Goal: Task Accomplishment & Management: Complete application form

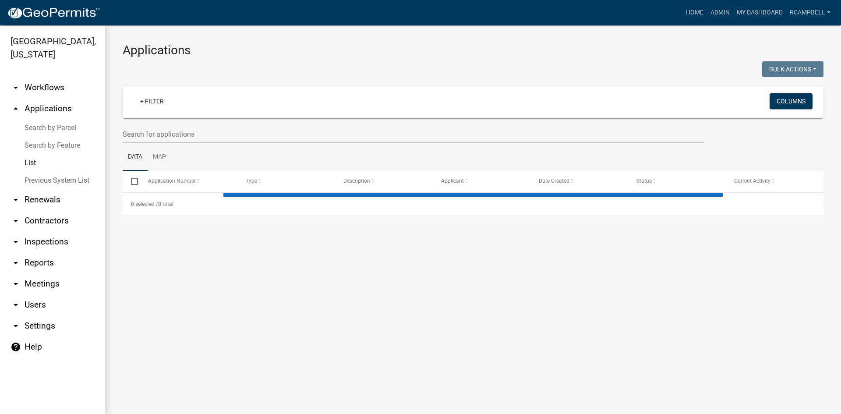
select select "3: 100"
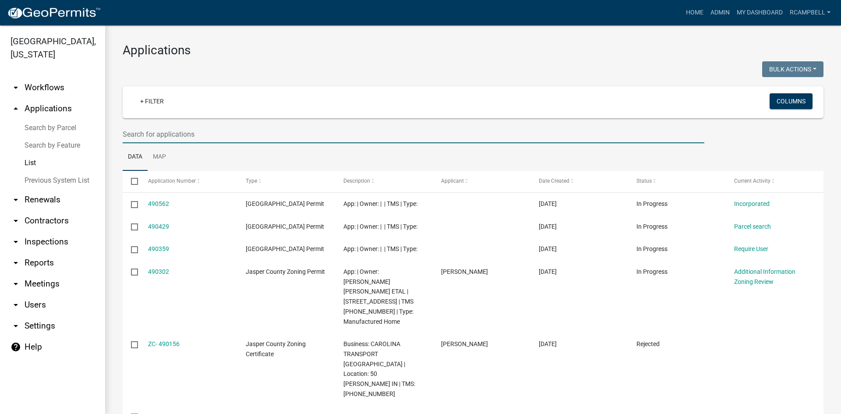
click at [145, 133] on input "text" at bounding box center [413, 134] width 581 height 18
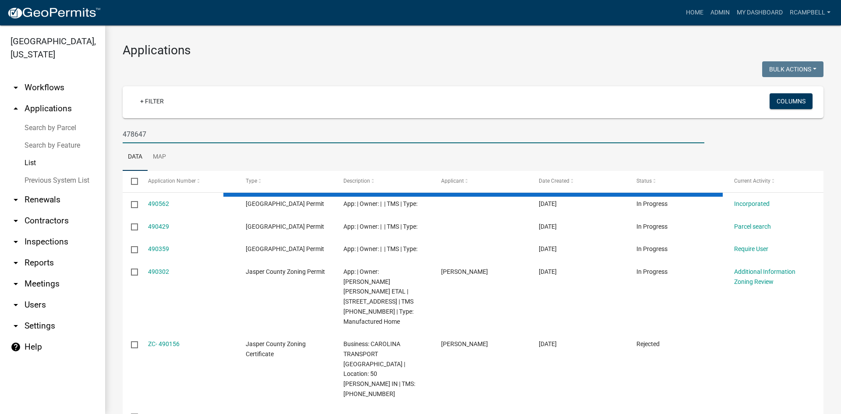
type input "478647"
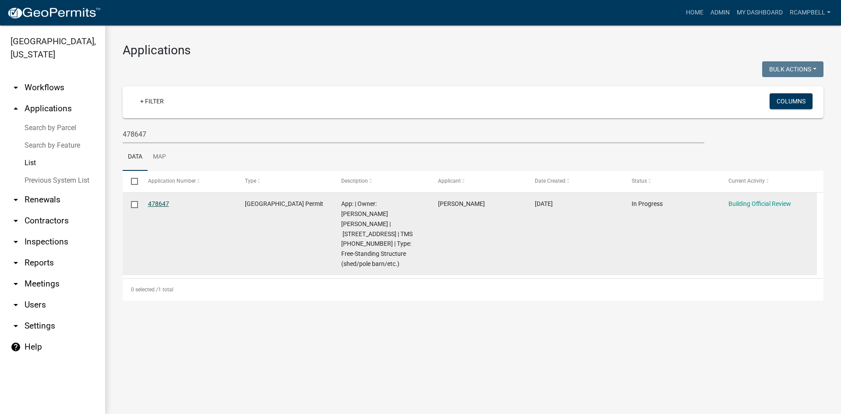
click at [155, 202] on link "478647" at bounding box center [158, 203] width 21 height 7
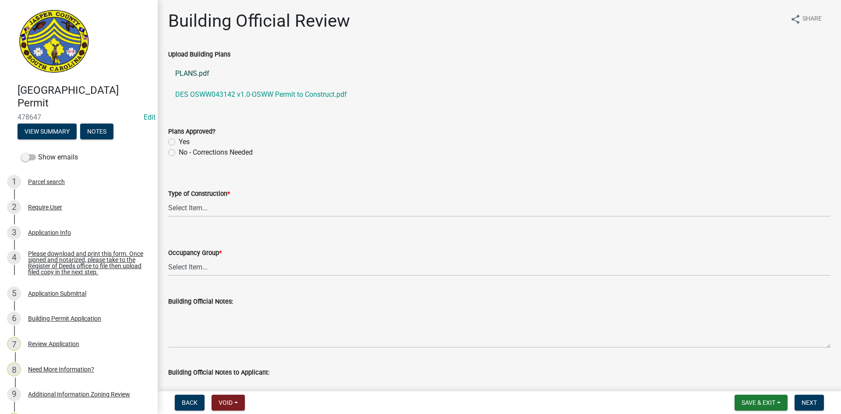
click at [190, 75] on link "PLANS.pdf" at bounding box center [499, 73] width 662 height 21
click at [215, 93] on link "DES OSWW043142 v1.0-OSWW Permit to Construct.pdf" at bounding box center [499, 94] width 662 height 21
click at [244, 92] on link "DES OSWW043142 v1.0-OSWW Permit to Construct.pdf" at bounding box center [499, 94] width 662 height 21
click at [53, 232] on div "Application Info" at bounding box center [49, 232] width 43 height 6
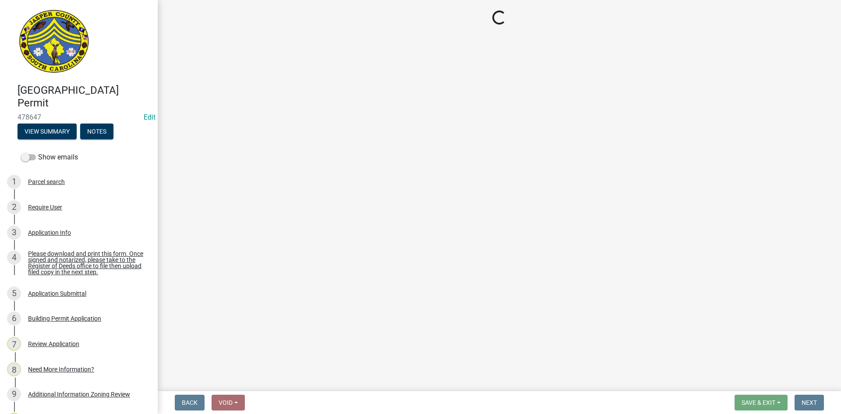
select select "f53fa719-3ff7-48d2-9eb7-3bbc18bb9995"
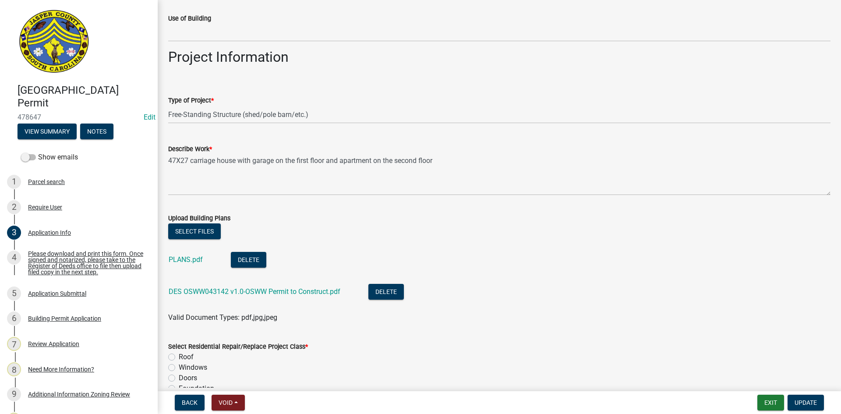
scroll to position [963, 0]
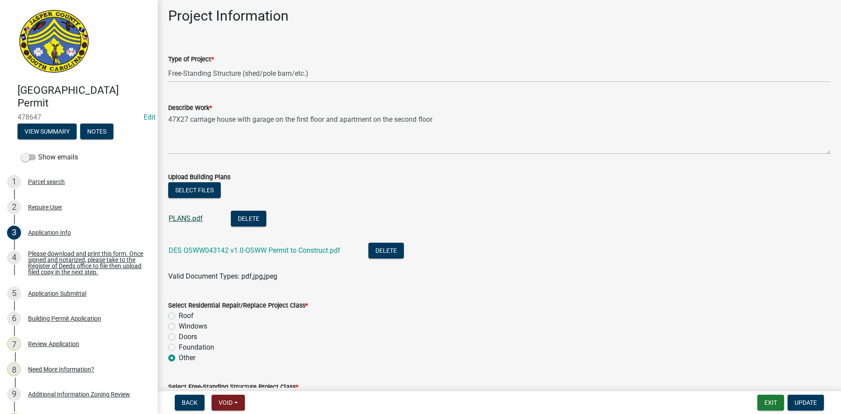
click at [179, 216] on link "PLANS.pdf" at bounding box center [186, 218] width 34 height 8
click at [187, 217] on link "PLANS.pdf" at bounding box center [186, 218] width 34 height 8
click at [189, 189] on button "Select files" at bounding box center [194, 190] width 53 height 16
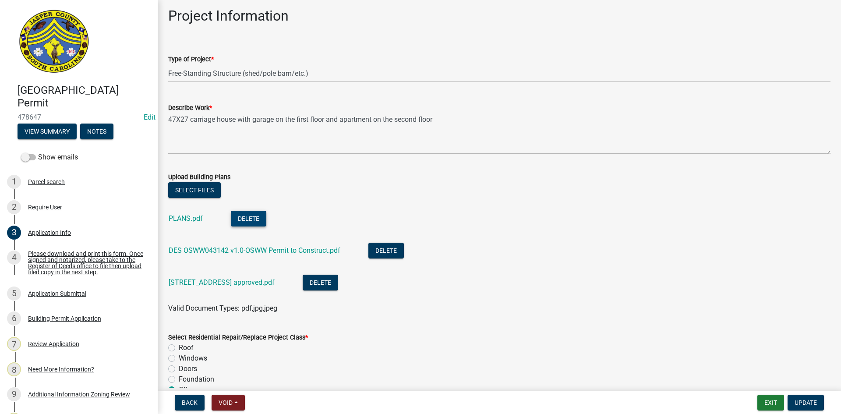
click at [246, 219] on button "Delete" at bounding box center [248, 219] width 35 height 16
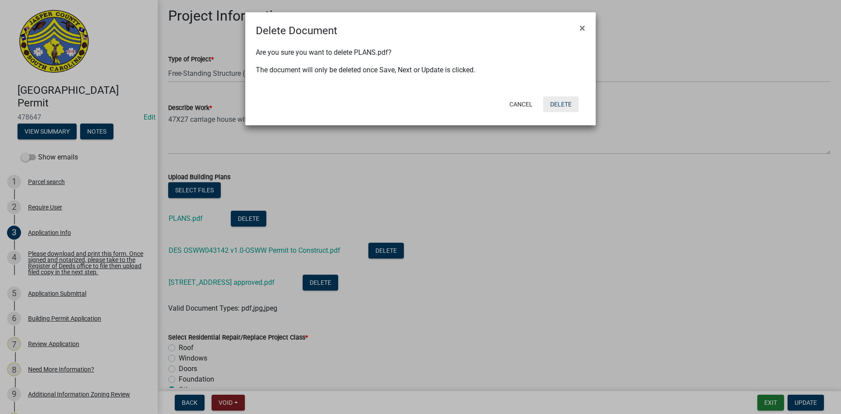
click at [560, 101] on button "Delete" at bounding box center [560, 104] width 35 height 16
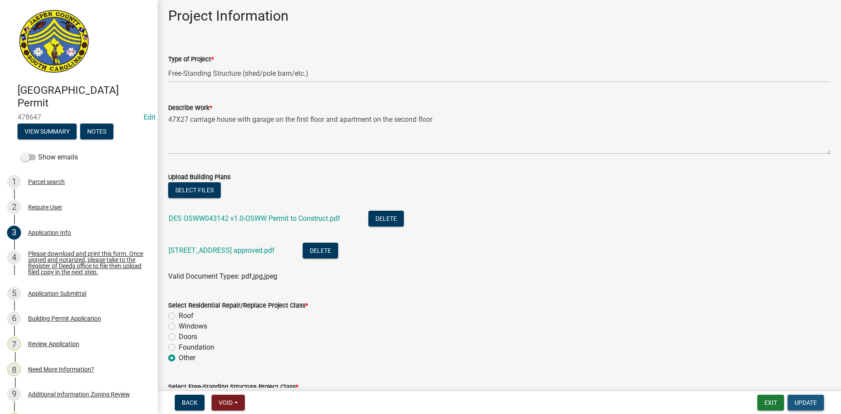
click at [799, 401] on span "Update" at bounding box center [805, 402] width 22 height 7
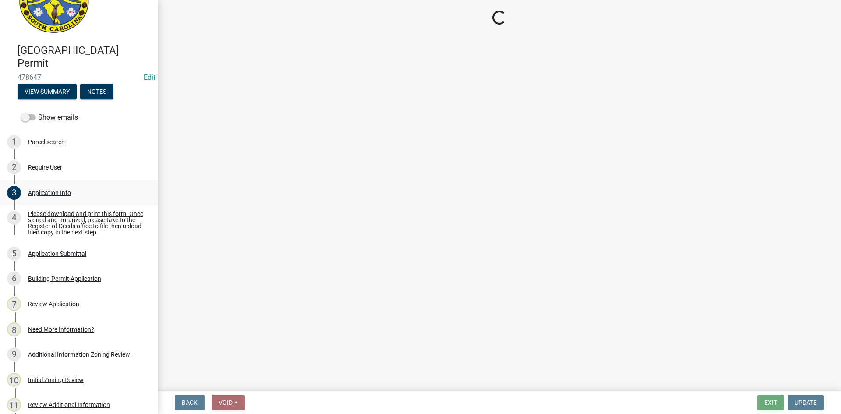
scroll to position [0, 0]
